Goal: Task Accomplishment & Management: Manage account settings

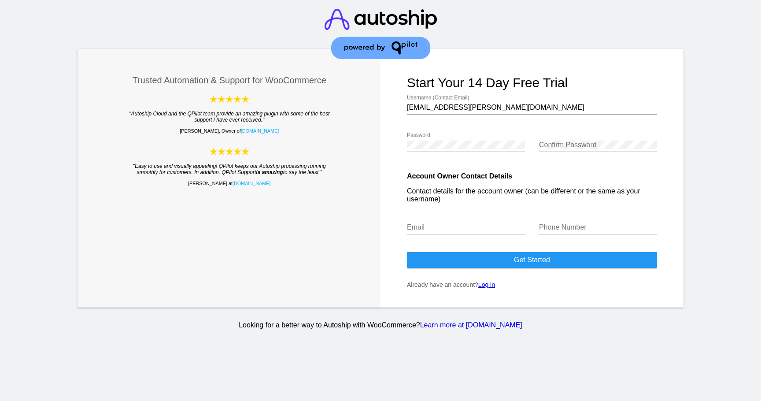
click at [489, 287] on link "Log in" at bounding box center [487, 284] width 17 height 7
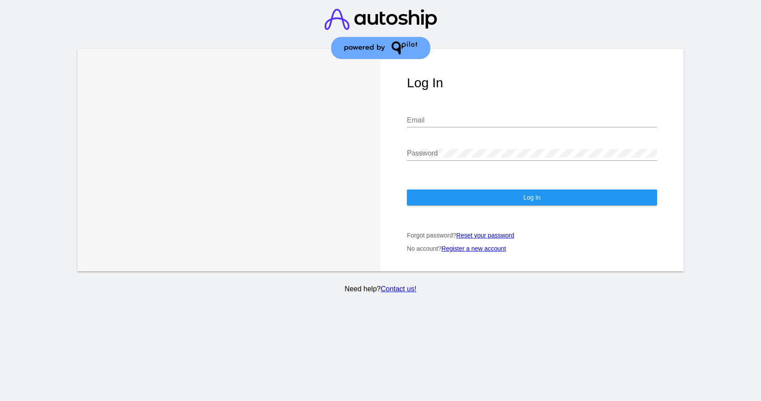
type input "[EMAIL_ADDRESS][PERSON_NAME][DOMAIN_NAME]"
click at [463, 205] on button "Log In" at bounding box center [532, 197] width 250 height 16
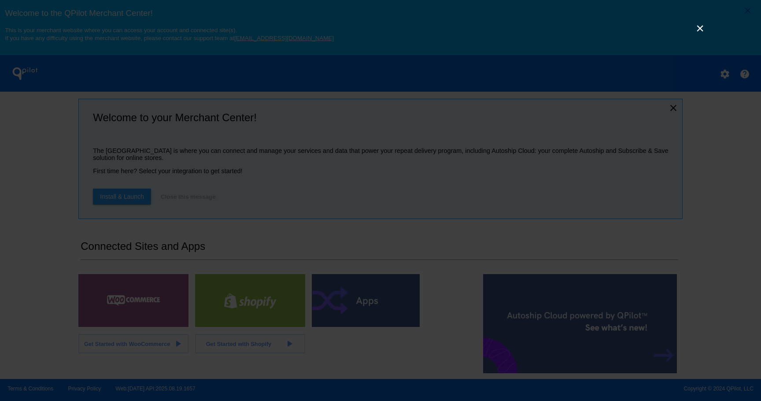
click at [700, 31] on link "×" at bounding box center [700, 28] width 11 height 11
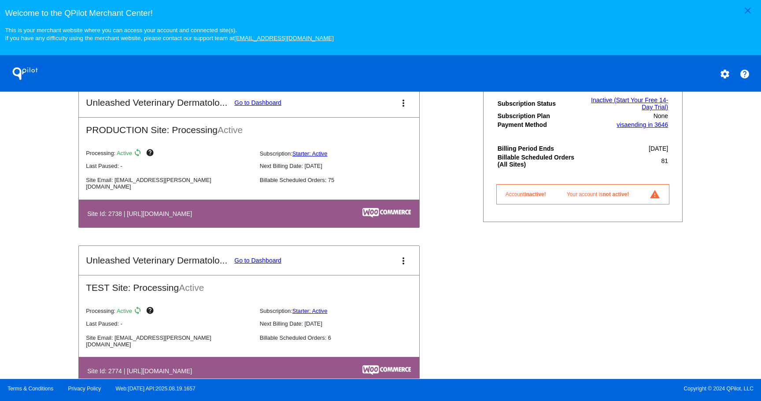
scroll to position [309, 0]
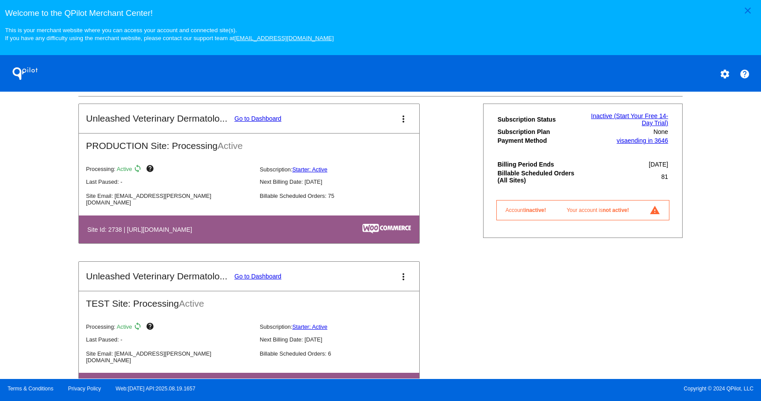
click at [272, 122] on link "Go to Dashboard" at bounding box center [257, 118] width 47 height 7
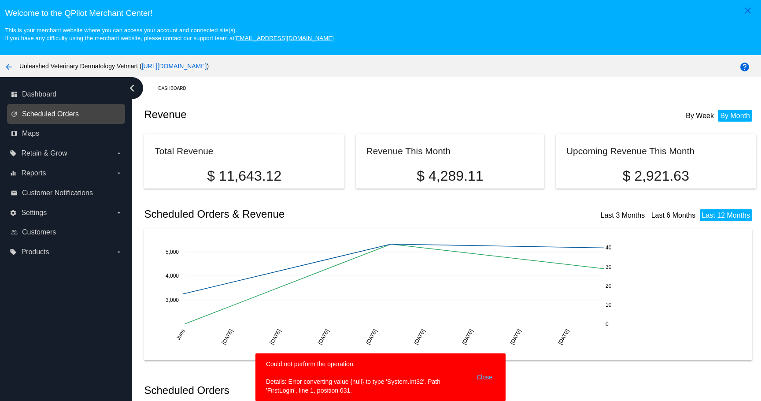
click at [69, 116] on span "Scheduled Orders" at bounding box center [50, 114] width 57 height 8
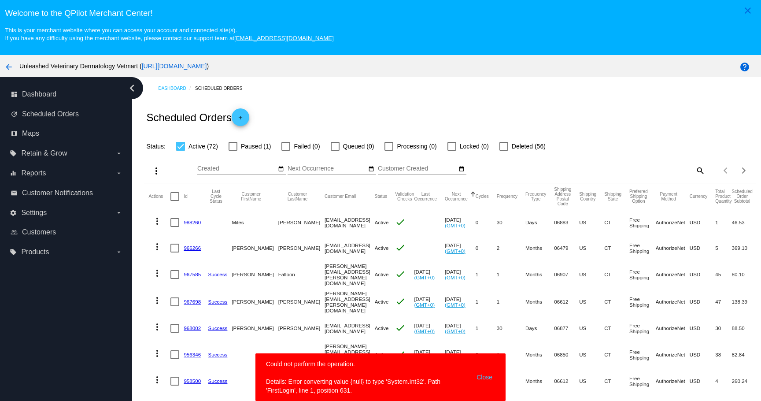
click at [488, 377] on button "Close" at bounding box center [484, 377] width 21 height 35
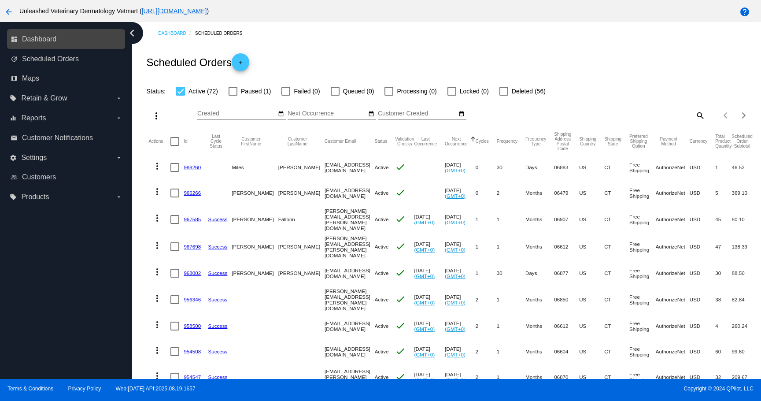
click at [56, 44] on link "dashboard Dashboard" at bounding box center [67, 39] width 112 height 14
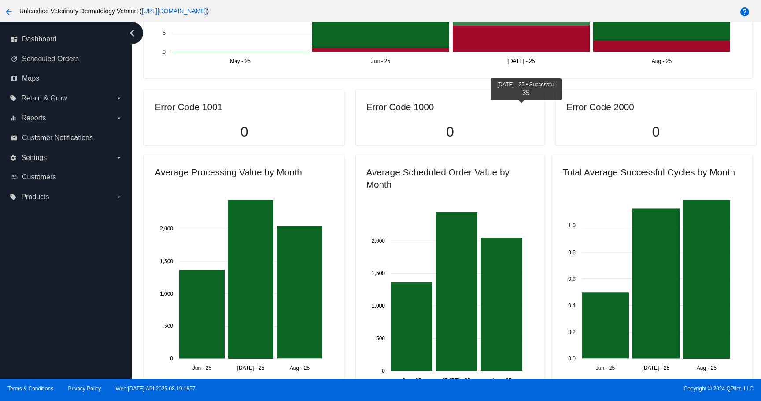
scroll to position [903, 0]
